Goal: Task Accomplishment & Management: Manage account settings

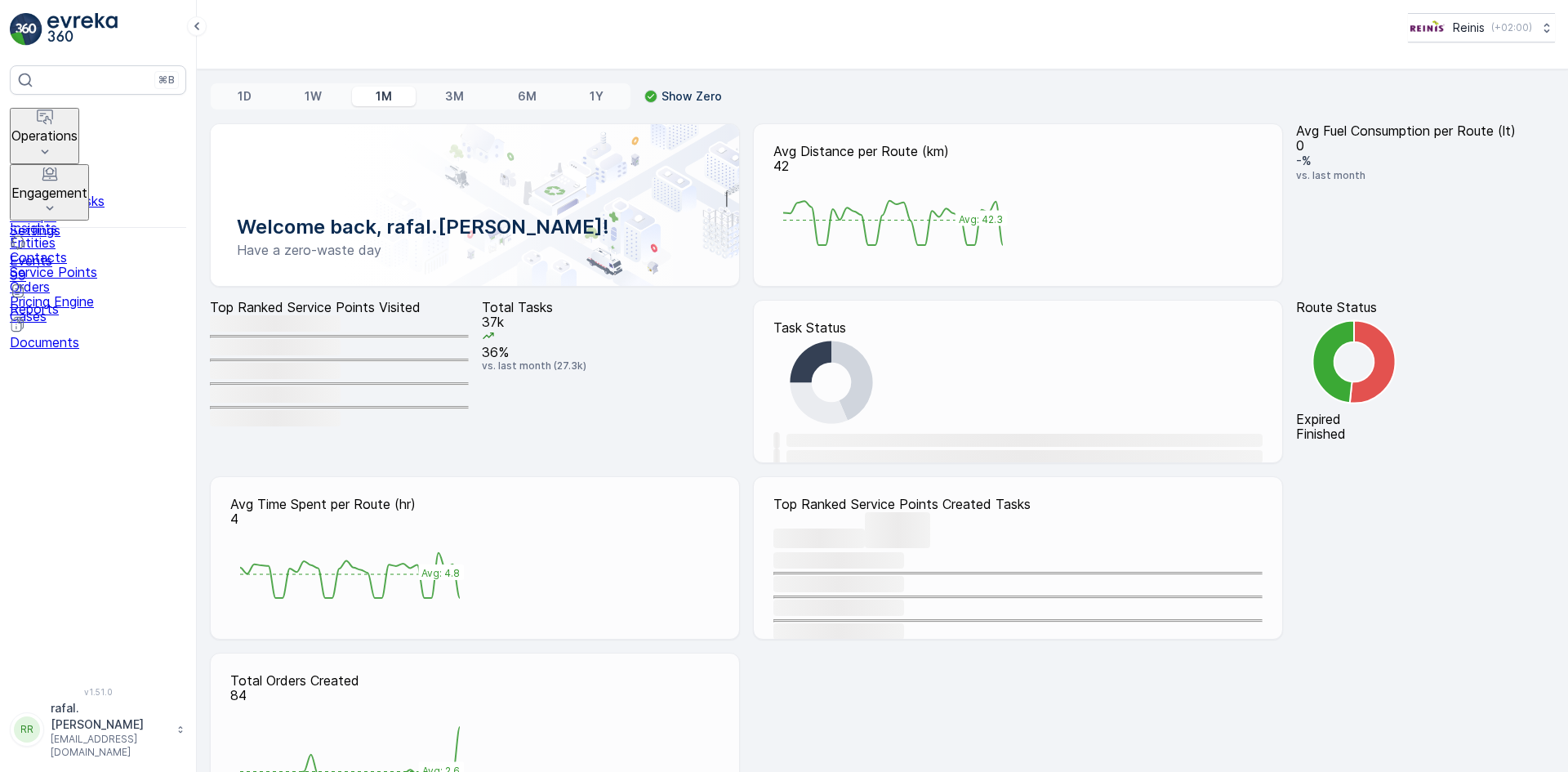
click at [78, 128] on p "Operations" at bounding box center [44, 135] width 66 height 14
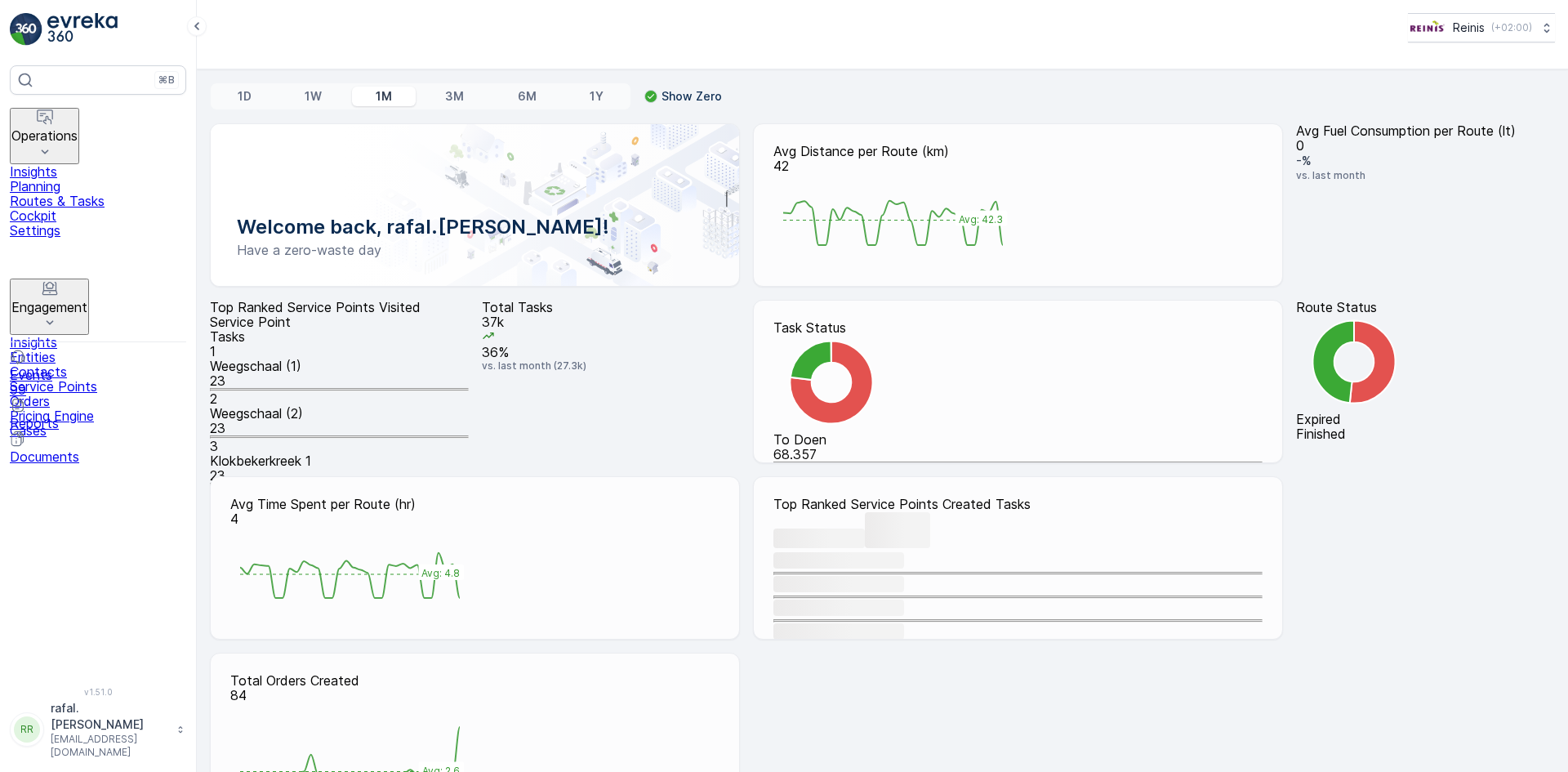
click at [94, 193] on p "Routes & Tasks" at bounding box center [97, 200] width 176 height 14
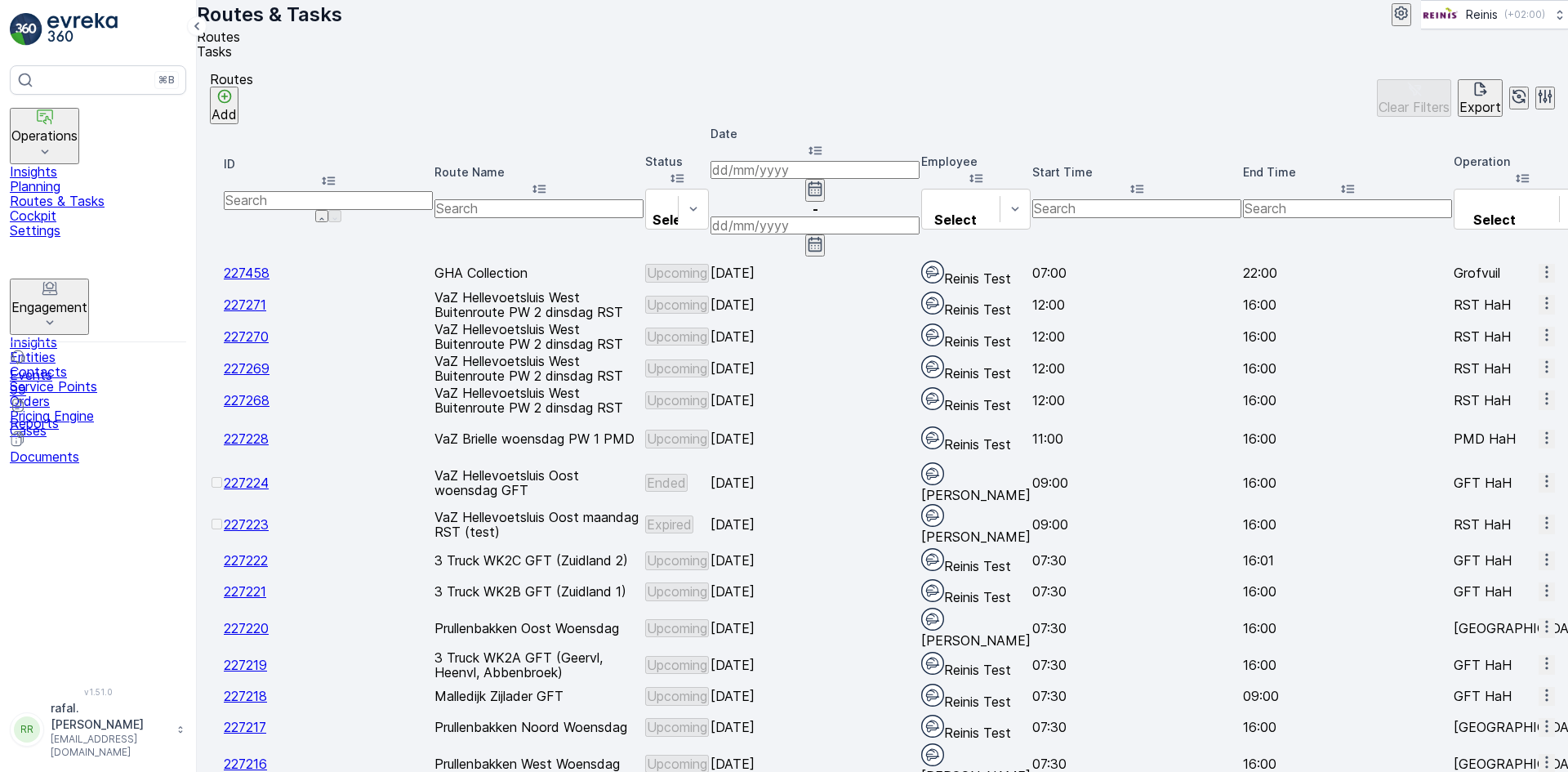
click at [919, 168] on input at bounding box center [814, 169] width 209 height 18
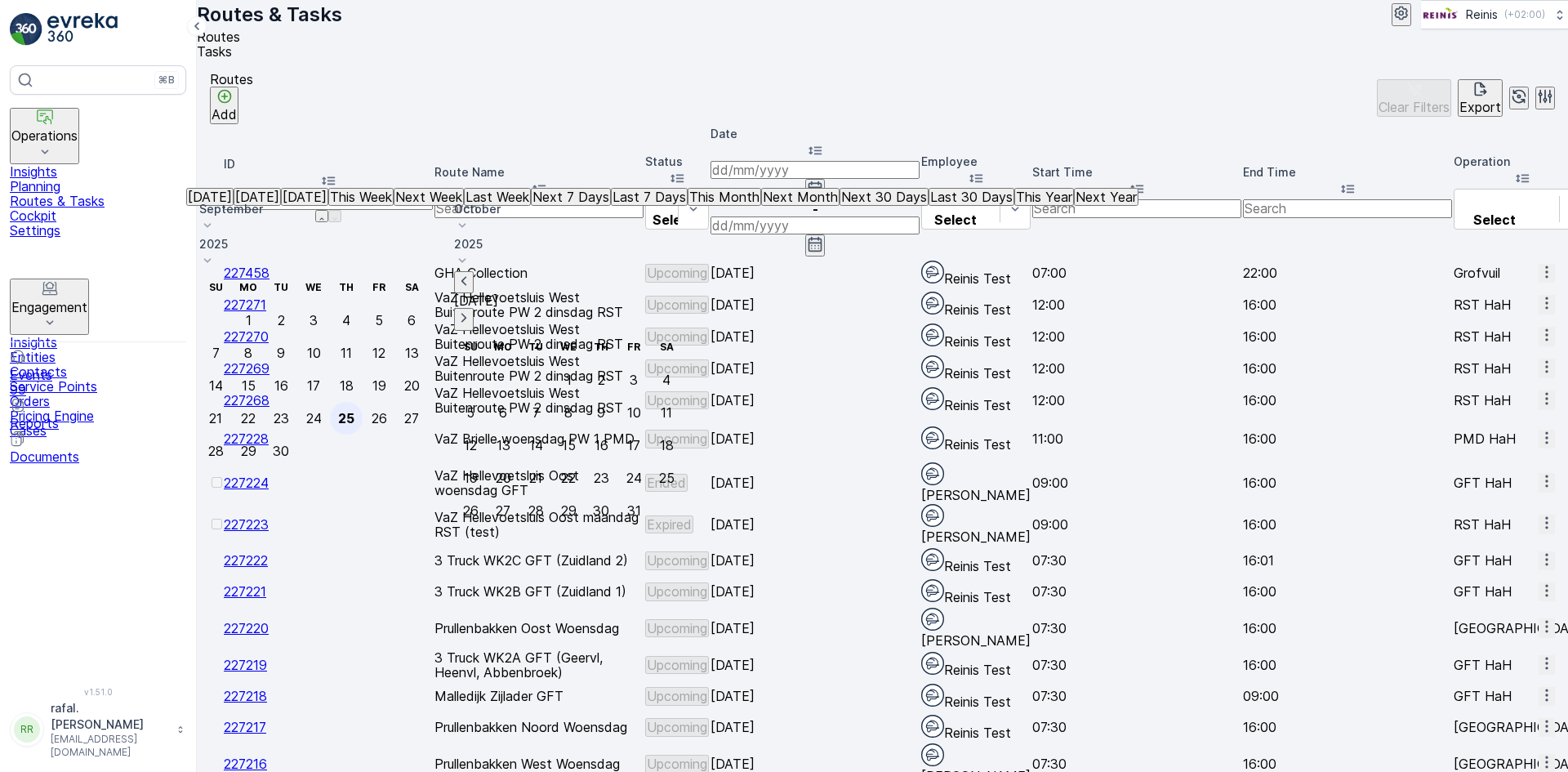
click at [354, 411] on div "25" at bounding box center [346, 418] width 16 height 14
type input "[DATE]"
click at [354, 411] on div "25" at bounding box center [346, 418] width 16 height 14
type input "[DATE]"
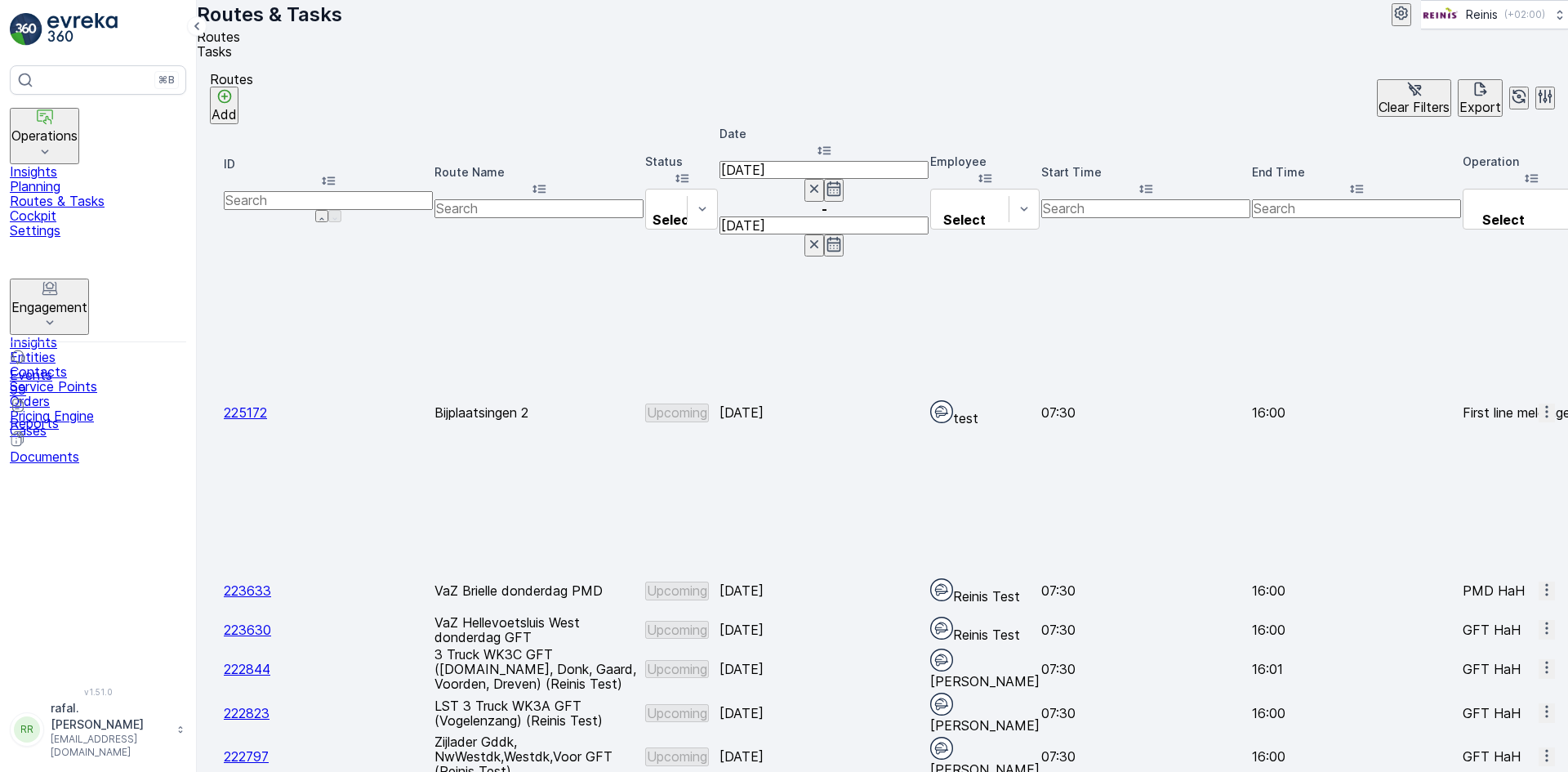
click at [547, 180] on icon at bounding box center [538, 188] width 16 height 16
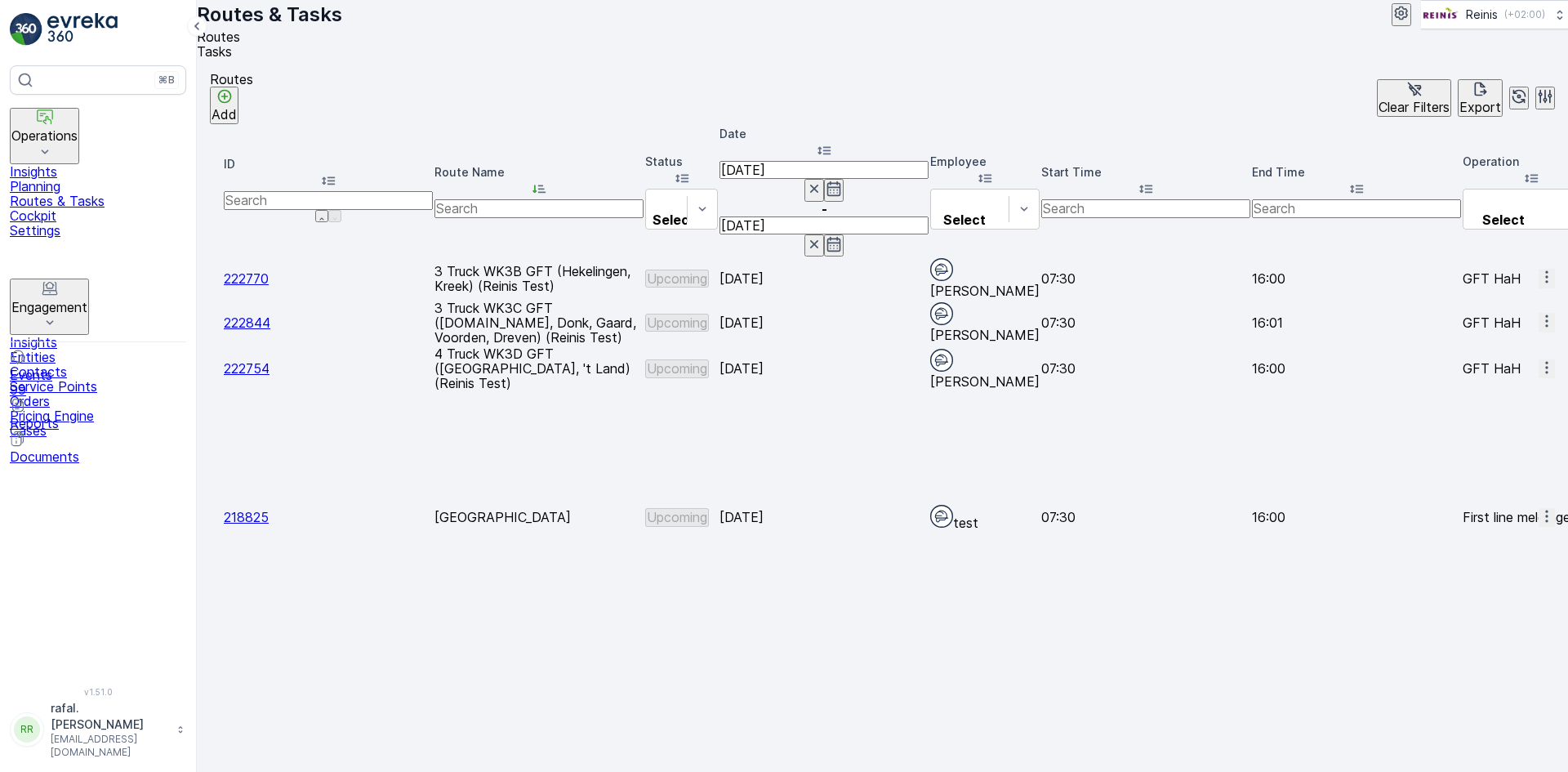
click at [1538, 313] on icon "button" at bounding box center [1546, 321] width 16 height 16
click at [1513, 374] on span "Change Assignee" at bounding box center [1509, 381] width 104 height 14
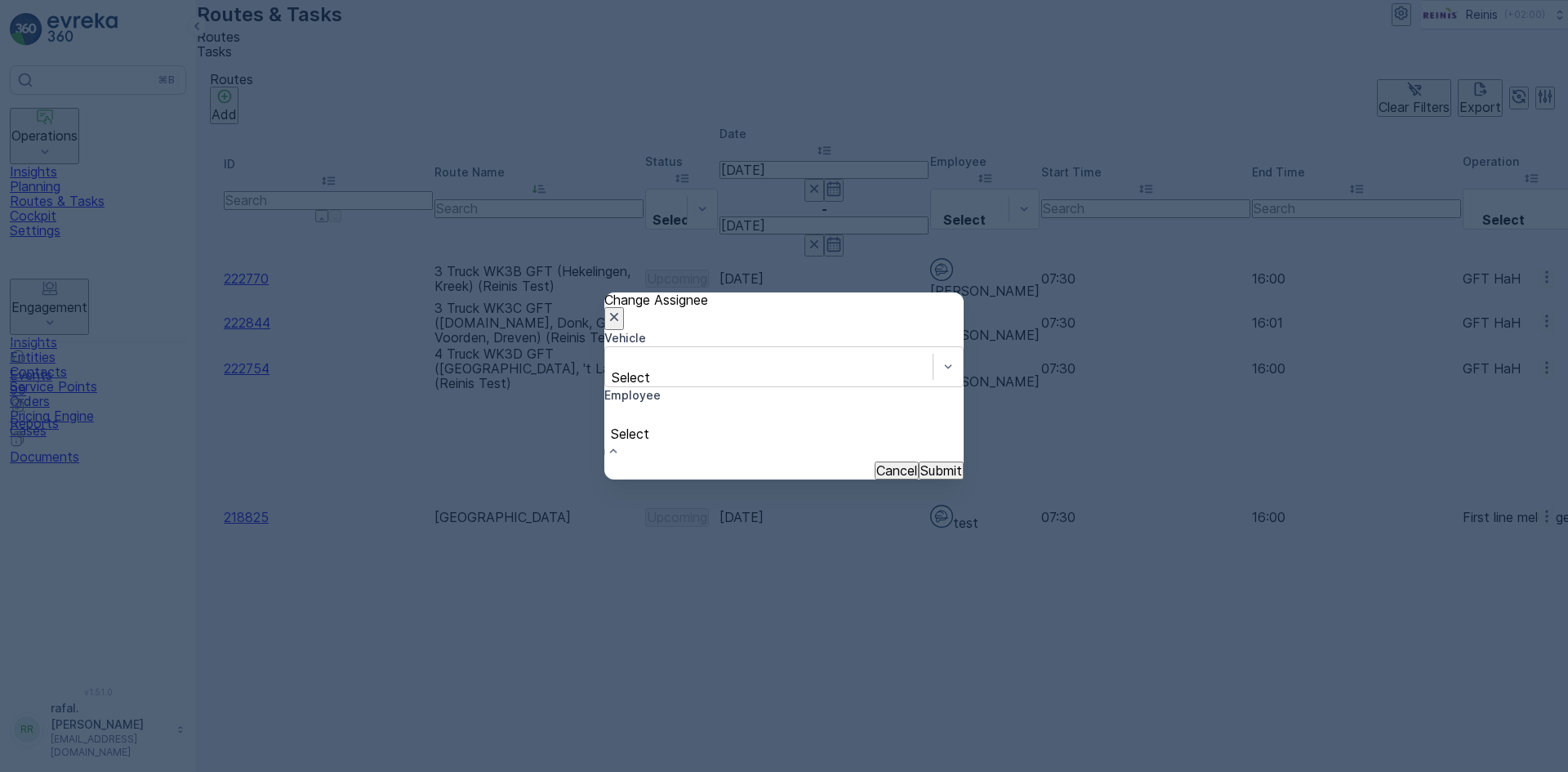
scroll to position [553, 0]
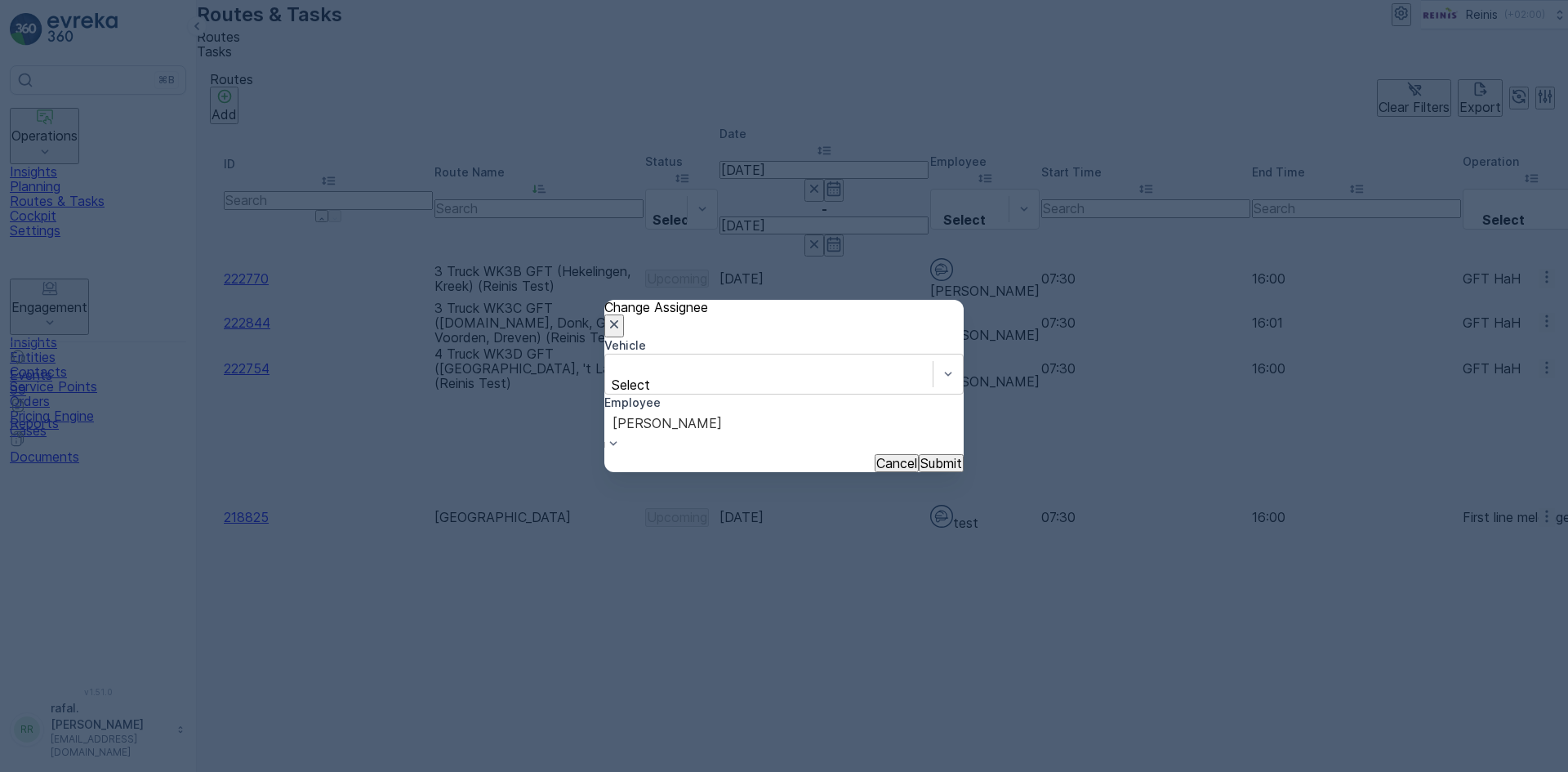
click at [918, 454] on button "Submit" at bounding box center [940, 463] width 45 height 18
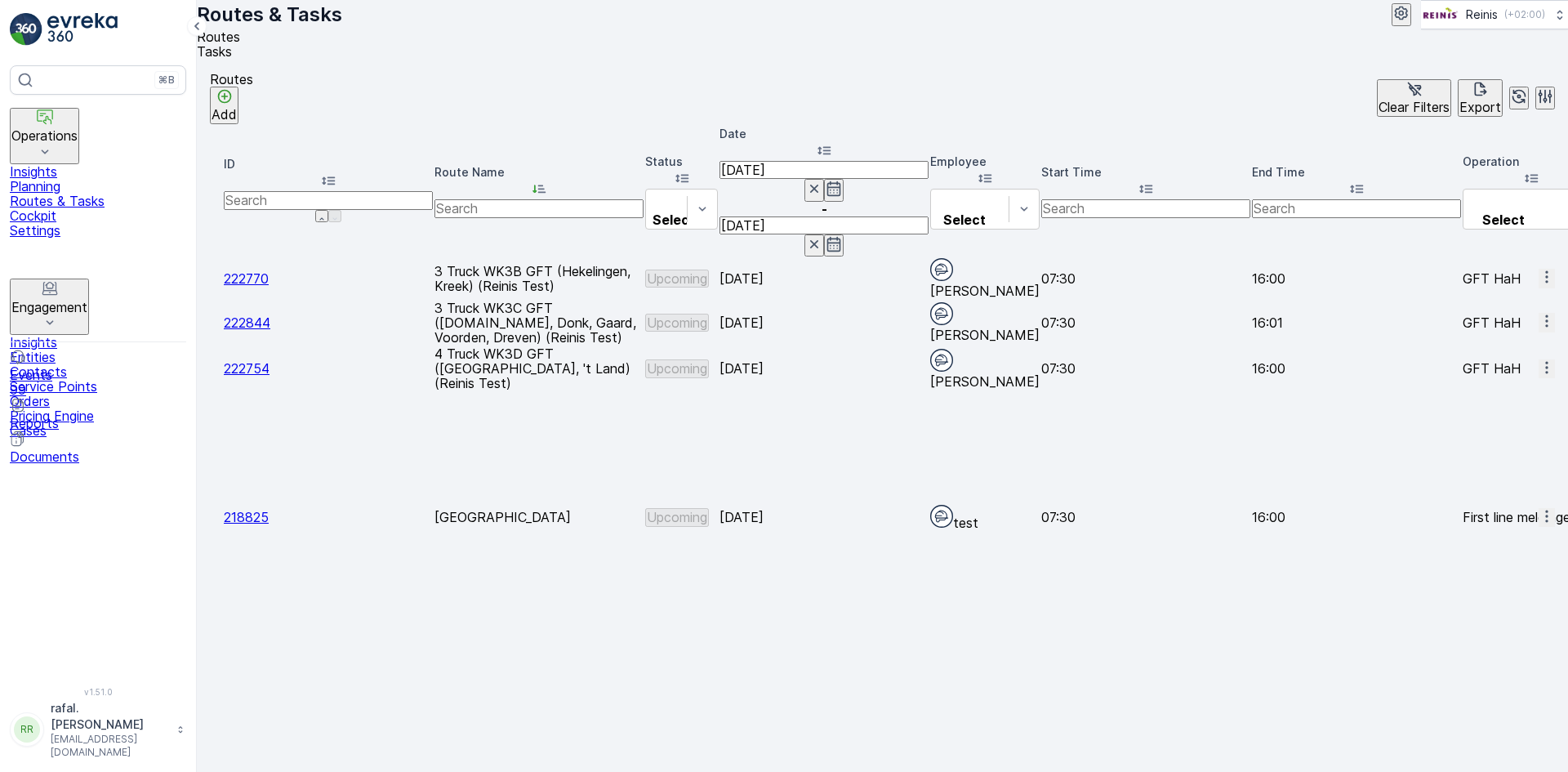
click at [1522, 623] on span "Change Assignee" at bounding box center [1509, 630] width 104 height 14
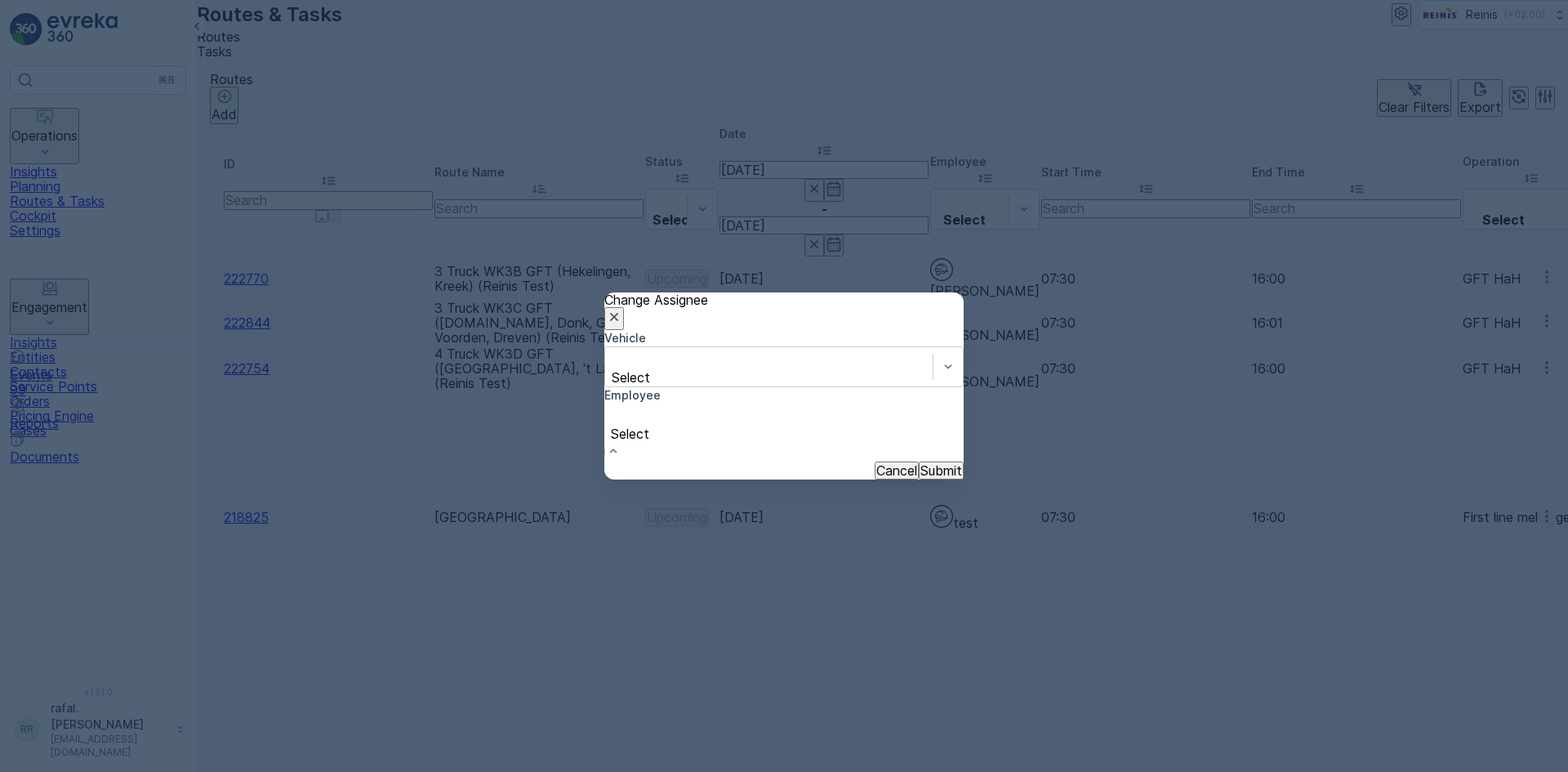
scroll to position [408, 0]
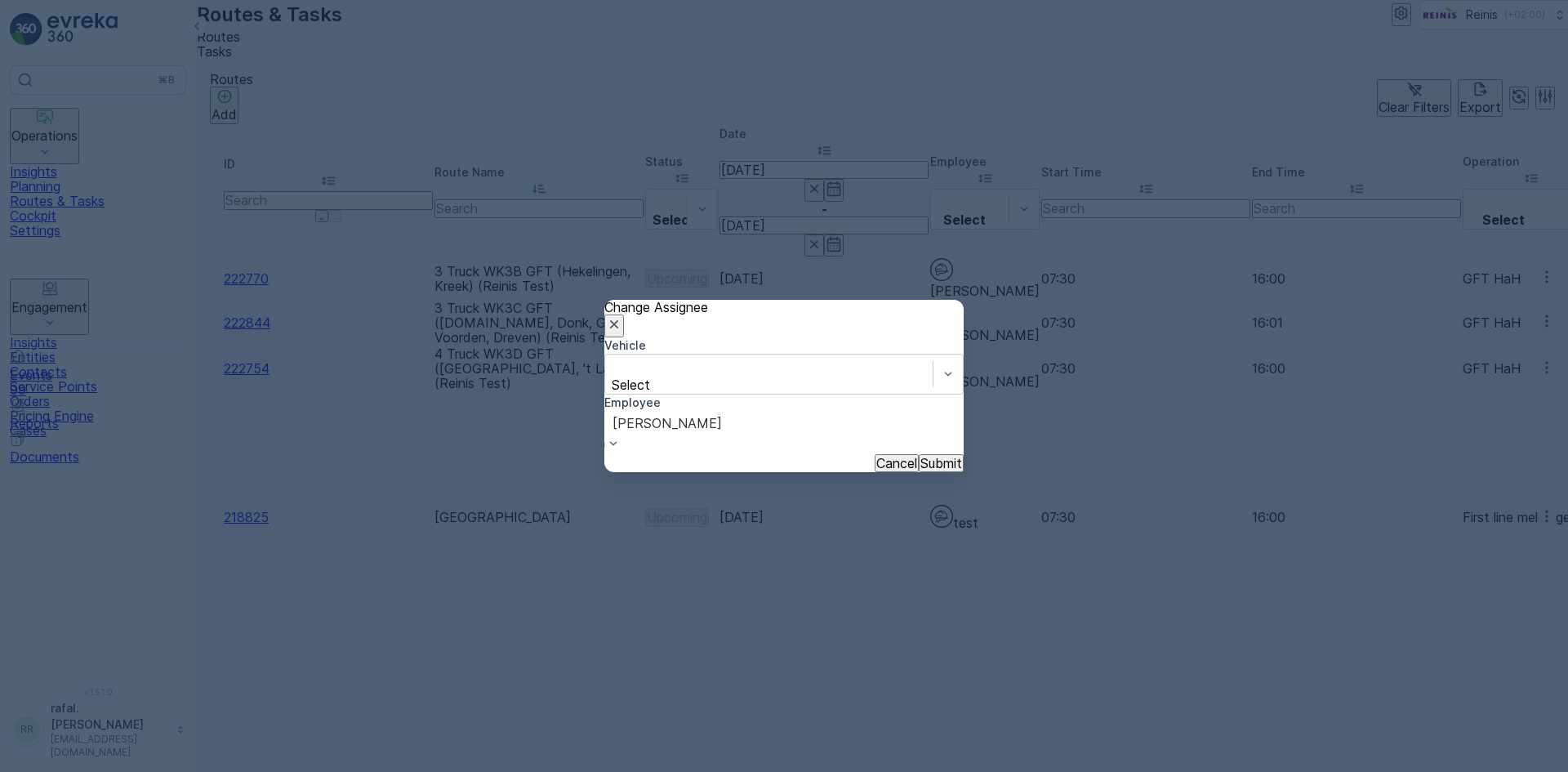
click at [918, 454] on button "Submit" at bounding box center [940, 463] width 45 height 18
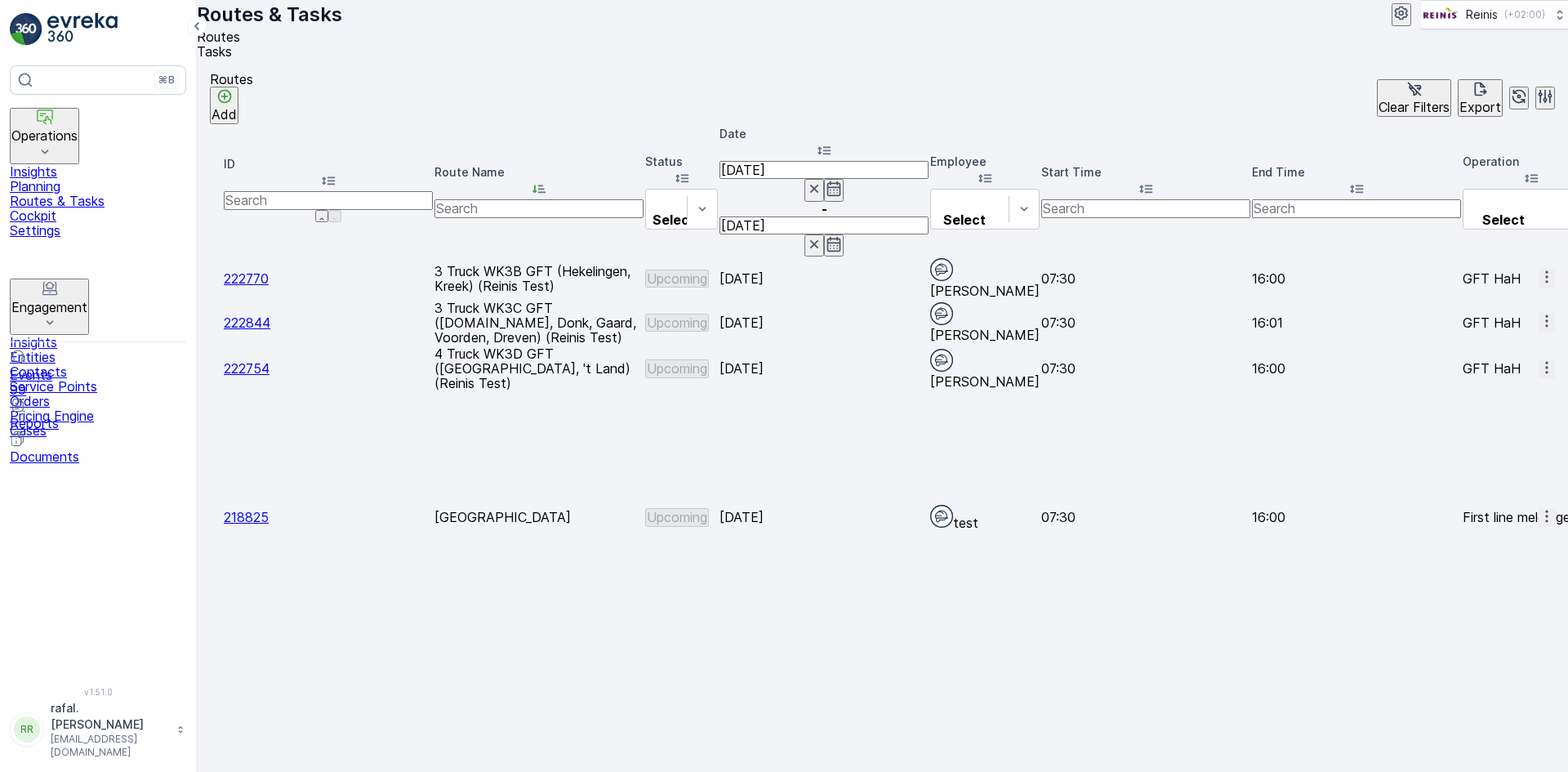
click at [1504, 664] on span "Change Assignee" at bounding box center [1509, 671] width 104 height 14
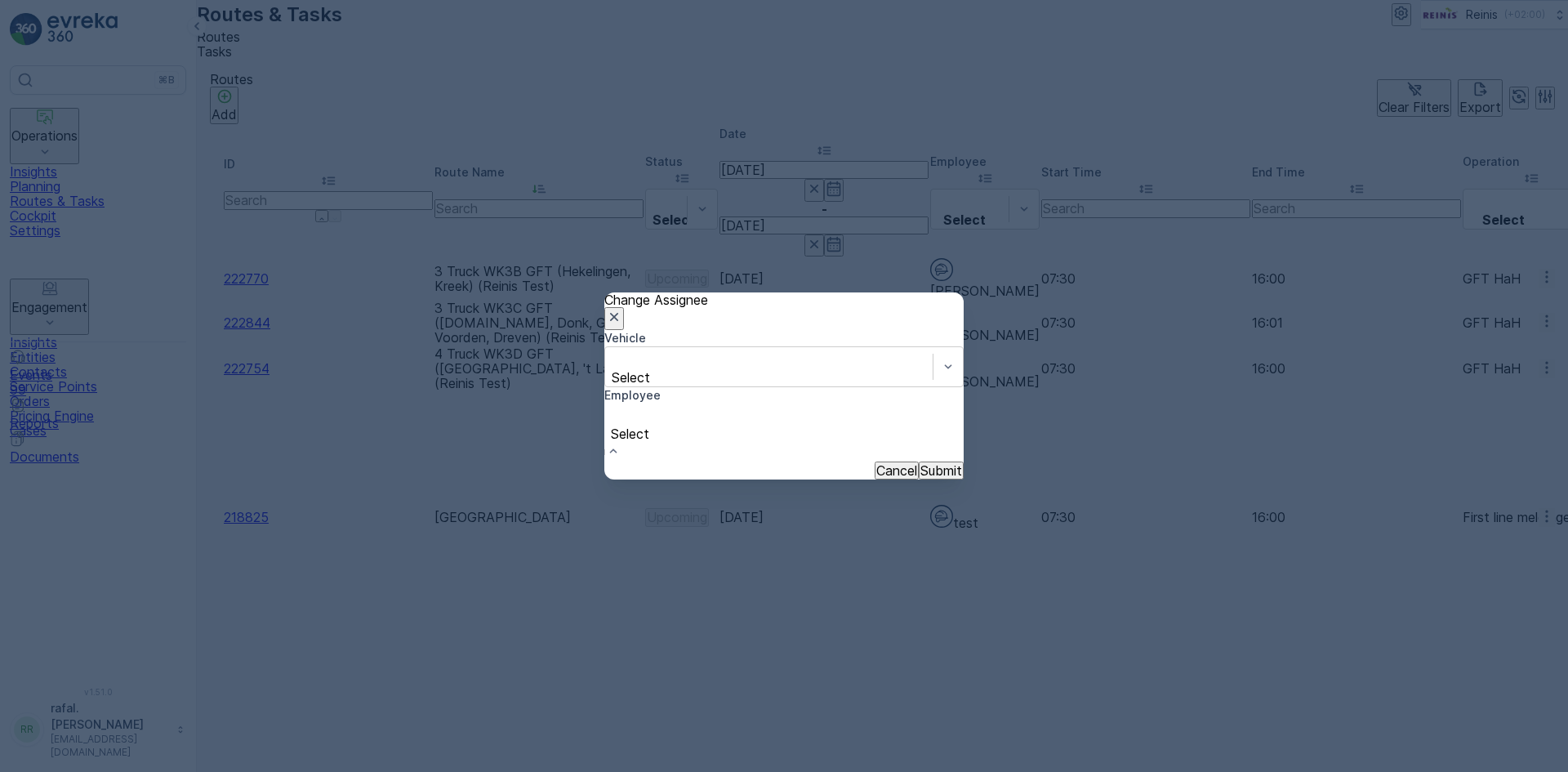
scroll to position [490, 0]
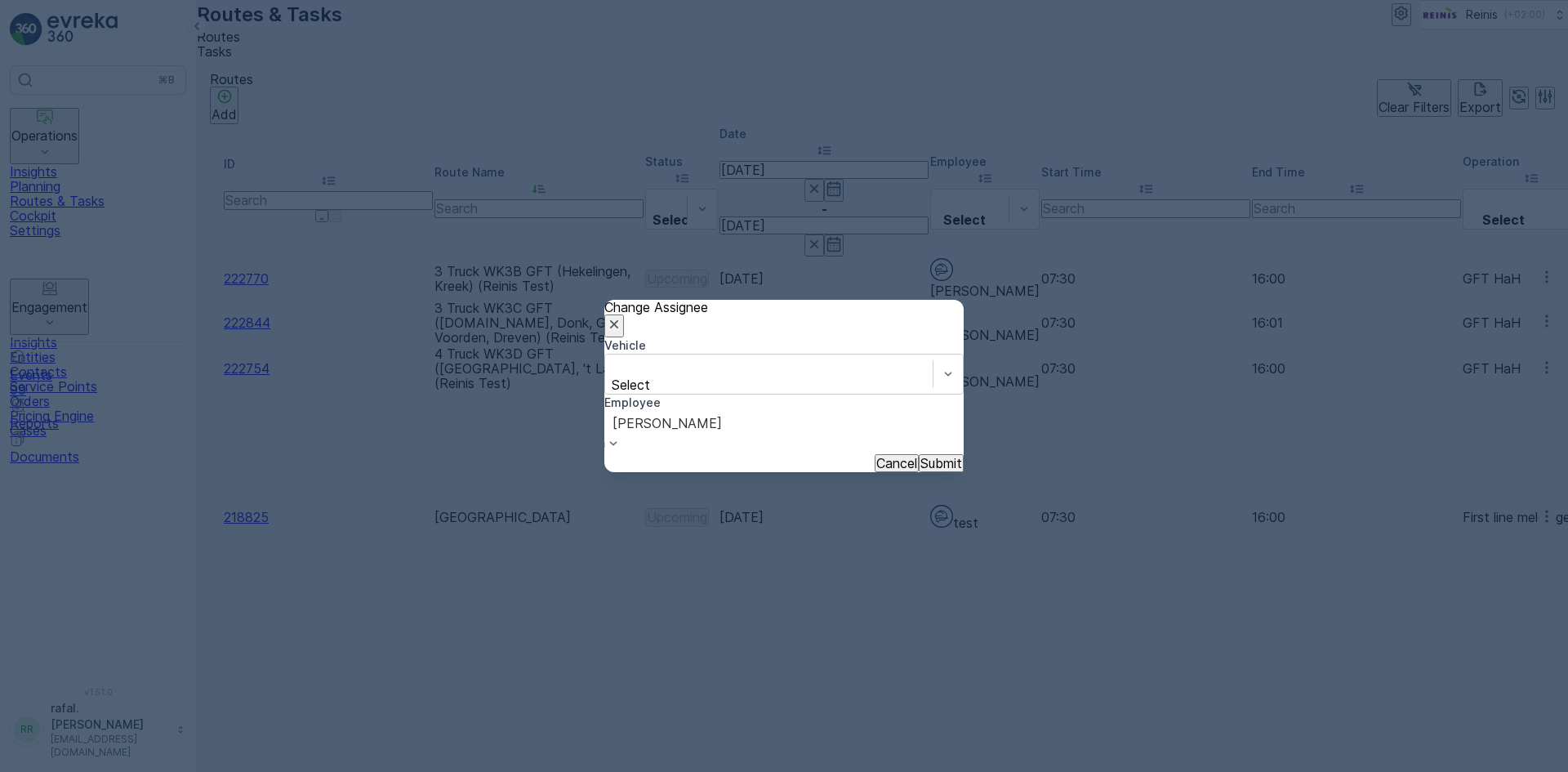
click at [930, 460] on p "Submit" at bounding box center [940, 462] width 41 height 14
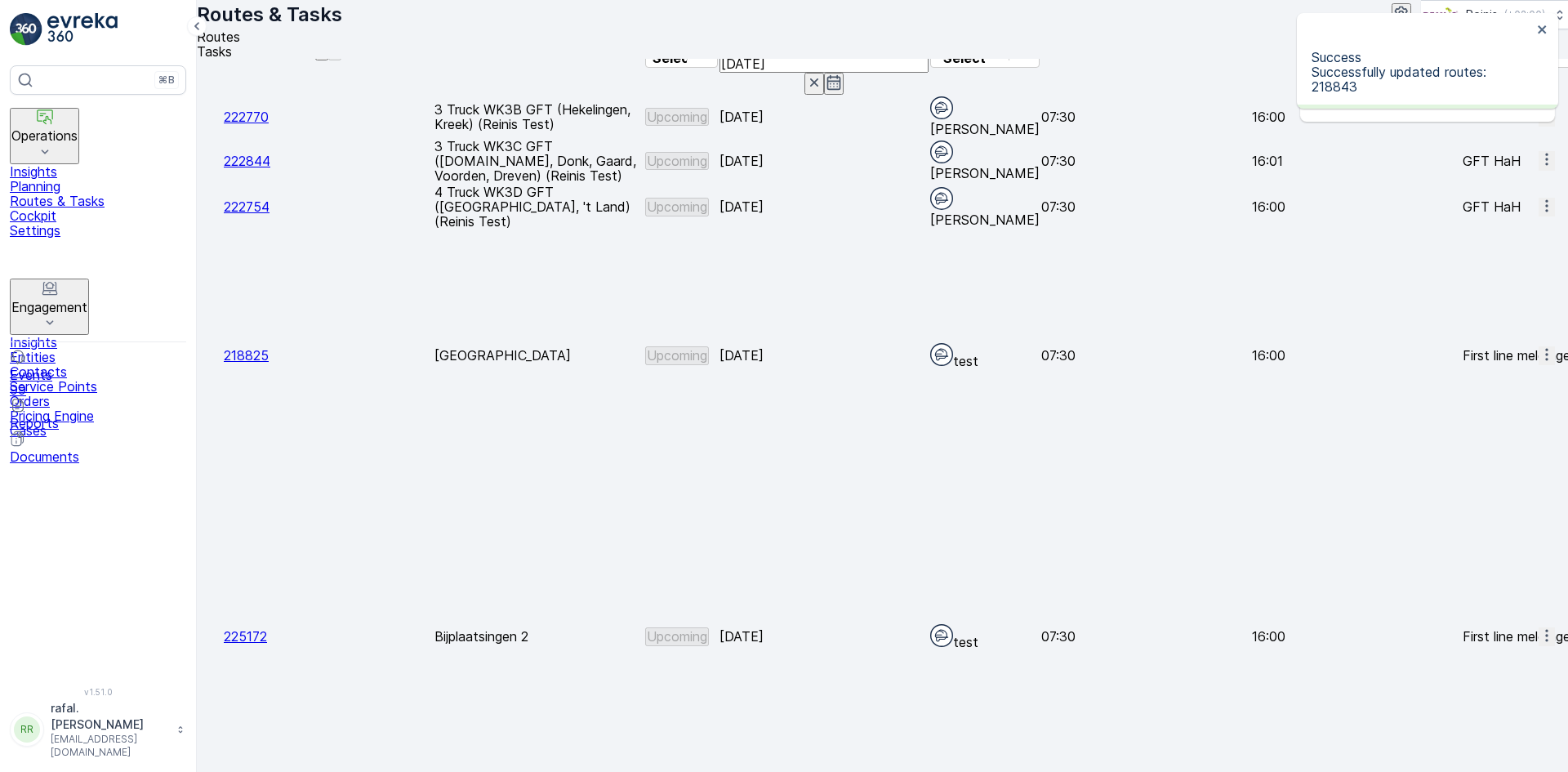
scroll to position [0, 0]
